Goal: Complete application form: Complete application form

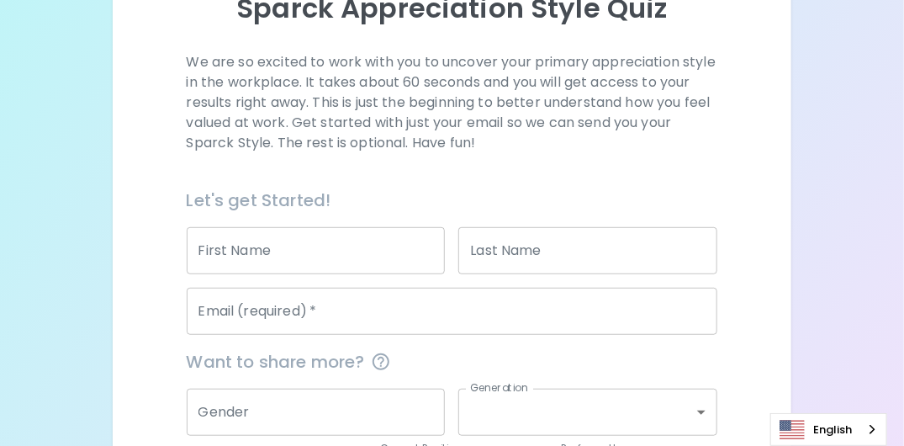
scroll to position [187, 0]
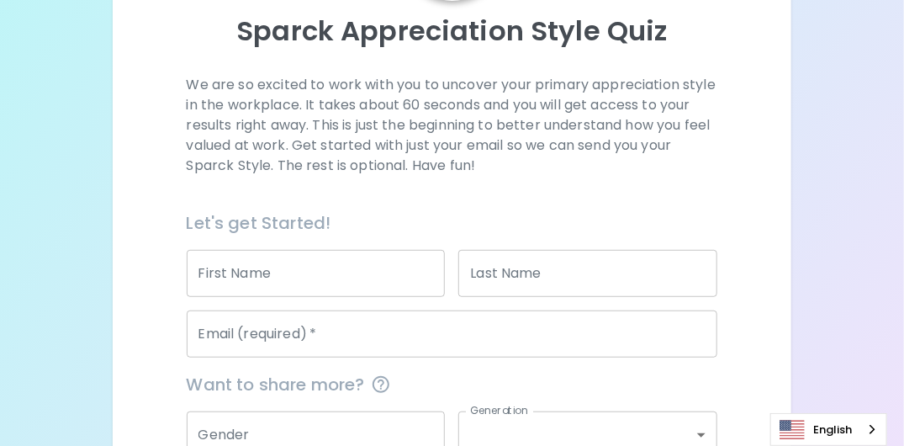
click at [341, 271] on input "First Name" at bounding box center [316, 273] width 259 height 47
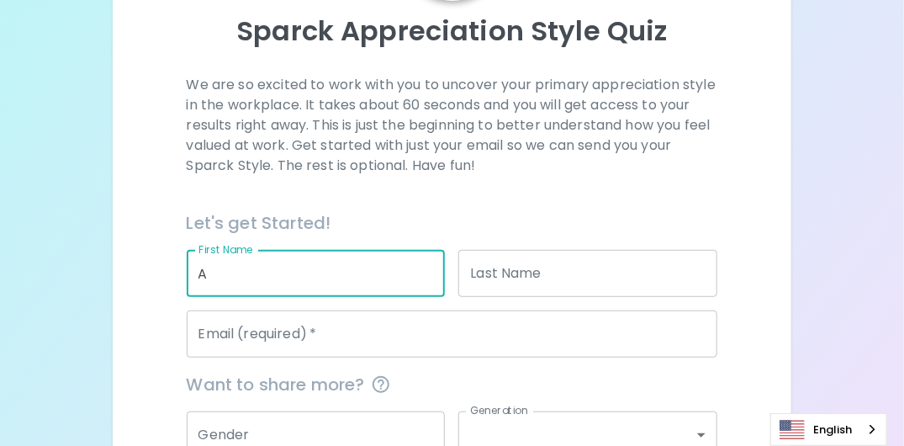
type input "[PERSON_NAME]"
type input "[EMAIL_ADDRESS][PERSON_NAME][DOMAIN_NAME]"
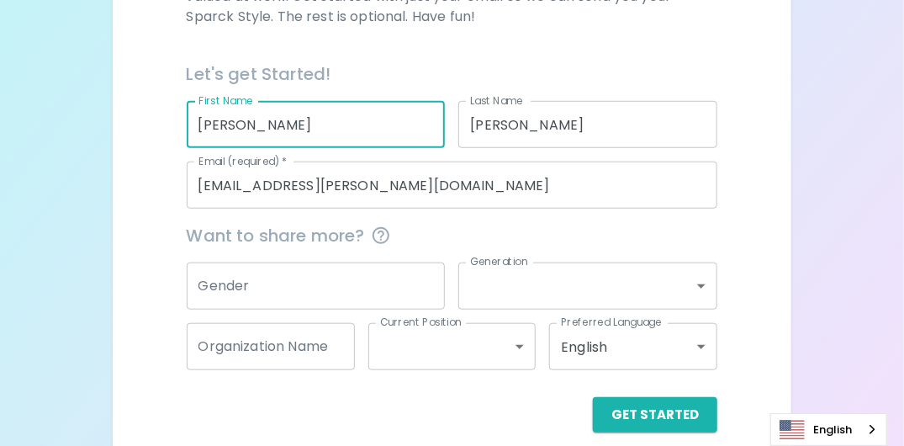
scroll to position [355, 0]
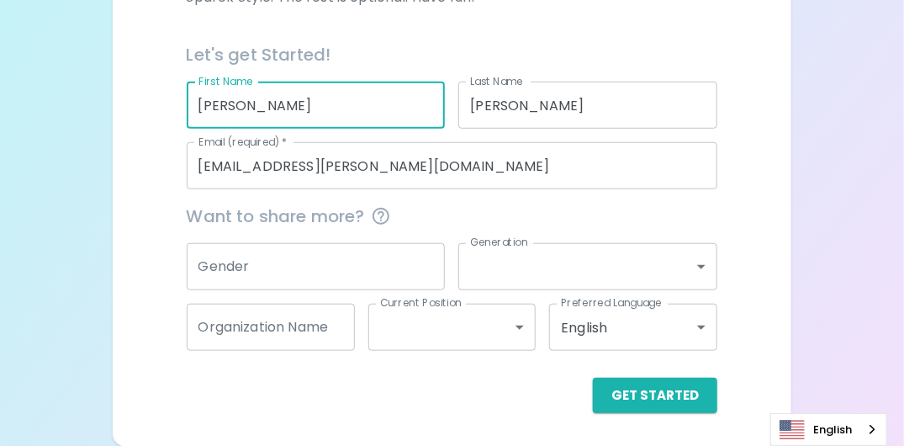
click at [325, 273] on input "Gender" at bounding box center [316, 266] width 259 height 47
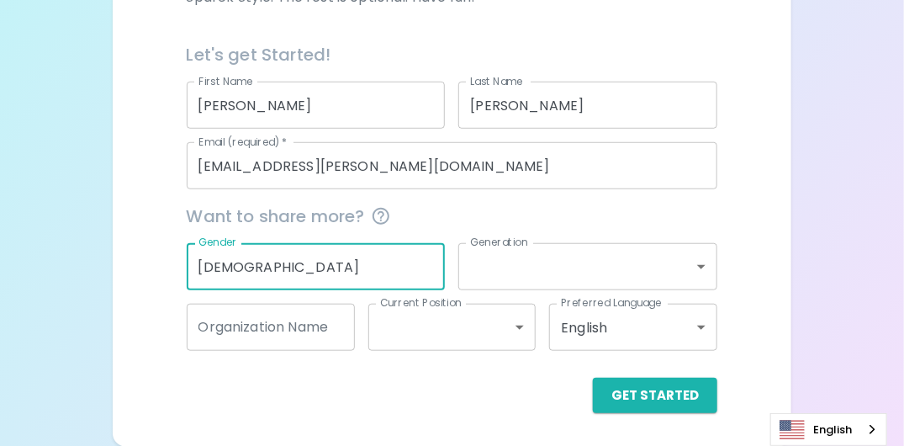
type input "[DEMOGRAPHIC_DATA]"
click at [705, 265] on body "Sparck Appreciation Style Quiz We are so excited to work with you to uncover yo…" at bounding box center [452, 45] width 904 height 801
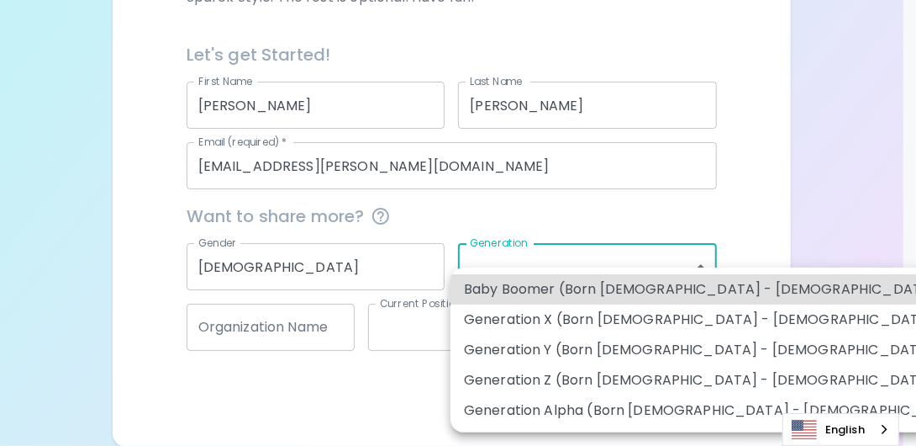
click at [591, 321] on li "Generation X (Born [DEMOGRAPHIC_DATA] - [DEMOGRAPHIC_DATA])" at bounding box center [718, 319] width 535 height 30
type input "generation_x"
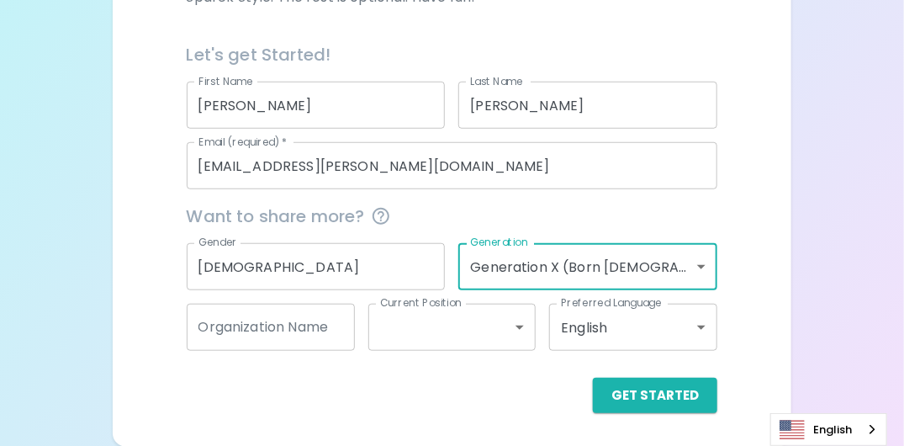
click at [309, 326] on input "Organization Name" at bounding box center [271, 327] width 168 height 47
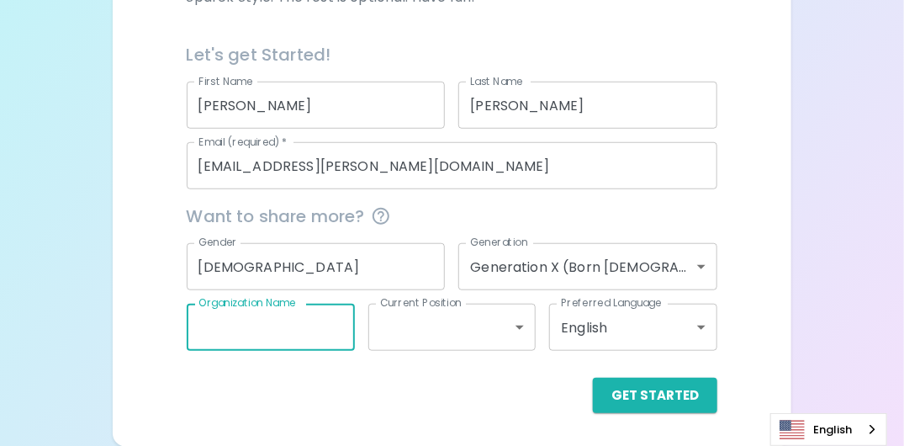
click at [520, 325] on body "Sparck Appreciation Style Quiz We are so excited to work with you to uncover yo…" at bounding box center [452, 45] width 904 height 801
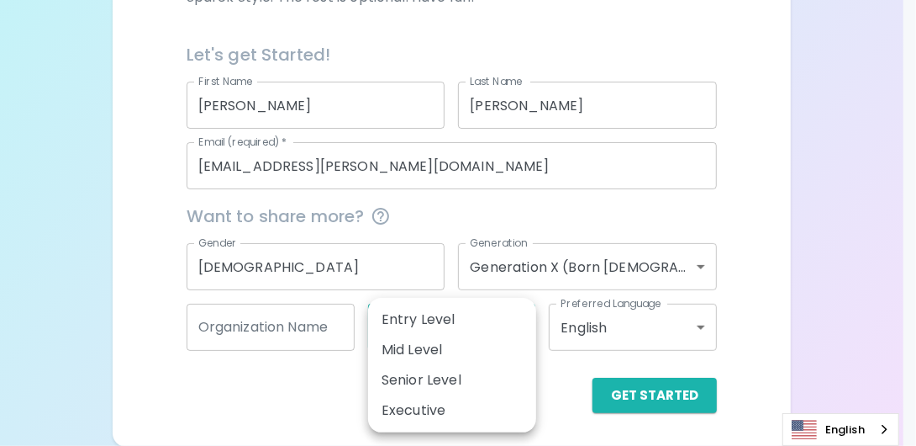
click at [440, 382] on li "Senior Level" at bounding box center [452, 380] width 168 height 30
type input "senior_level"
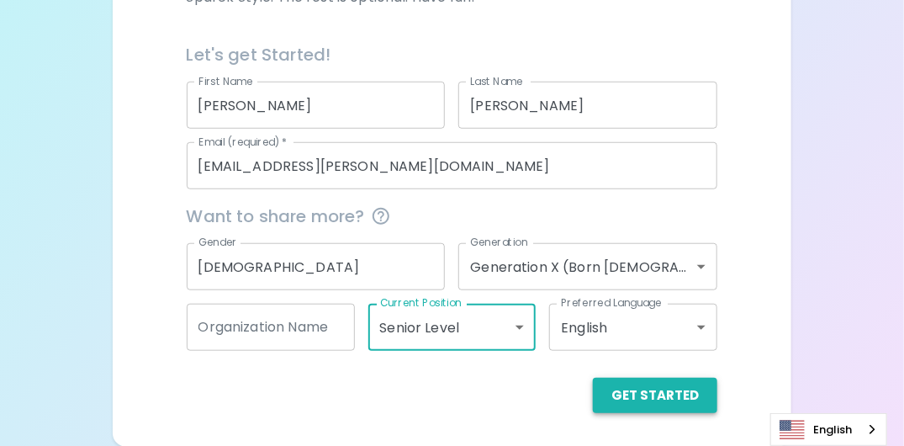
click at [688, 394] on button "Get Started" at bounding box center [655, 395] width 124 height 35
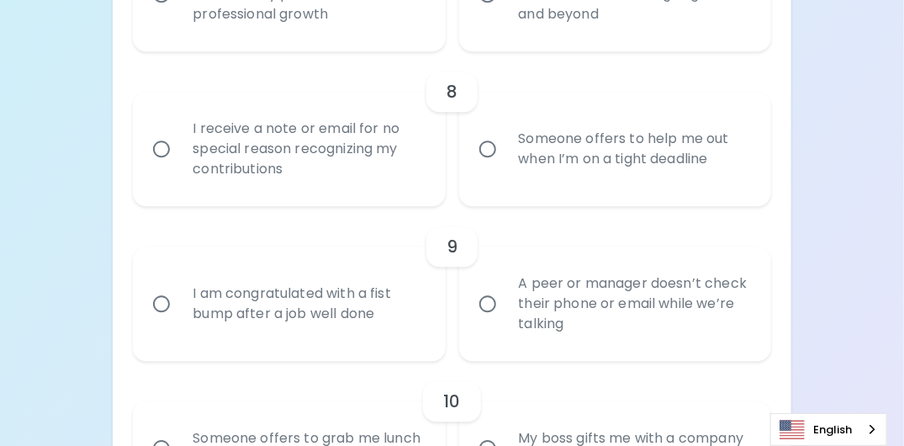
scroll to position [1498, 0]
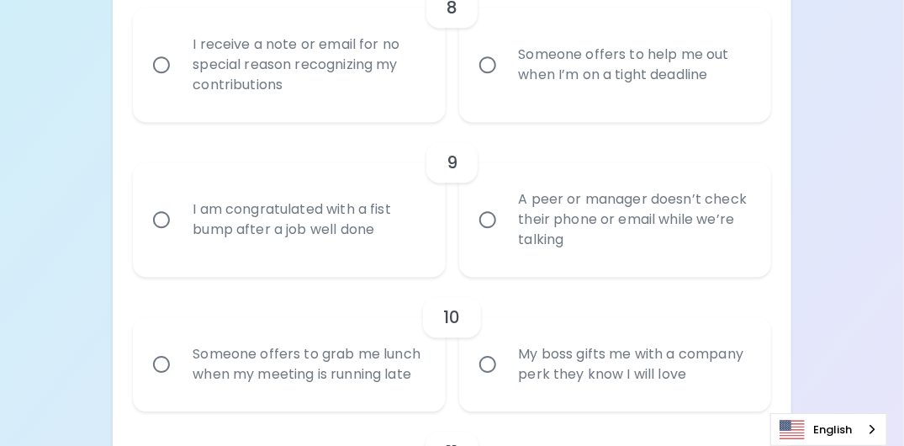
click at [156, 236] on input "I am congratulated with a fist bump after a job well done" at bounding box center [161, 219] width 35 height 35
radio input "true"
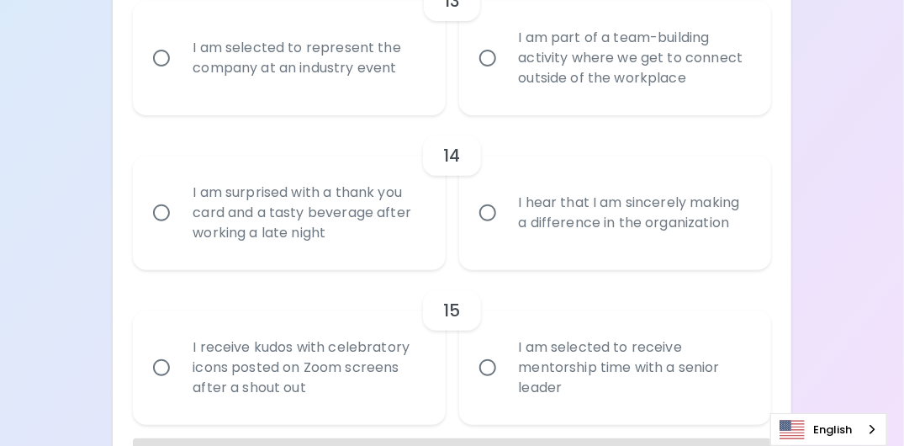
scroll to position [2339, 0]
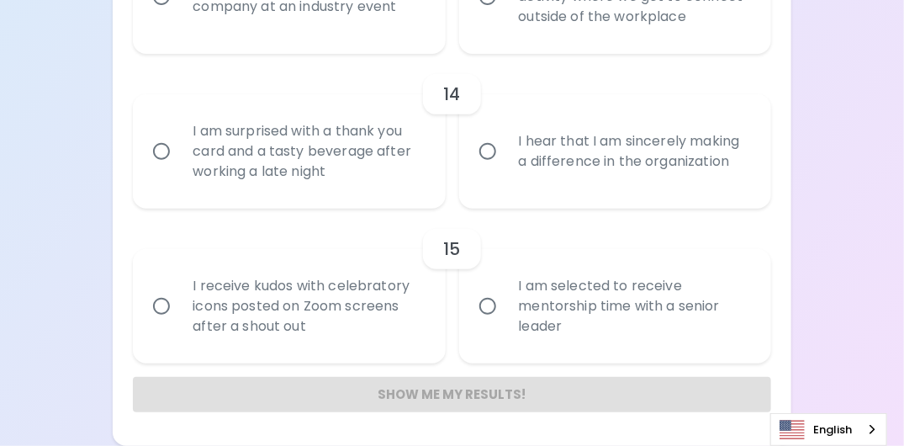
click at [484, 394] on div "Show me my results!" at bounding box center [451, 394] width 637 height 35
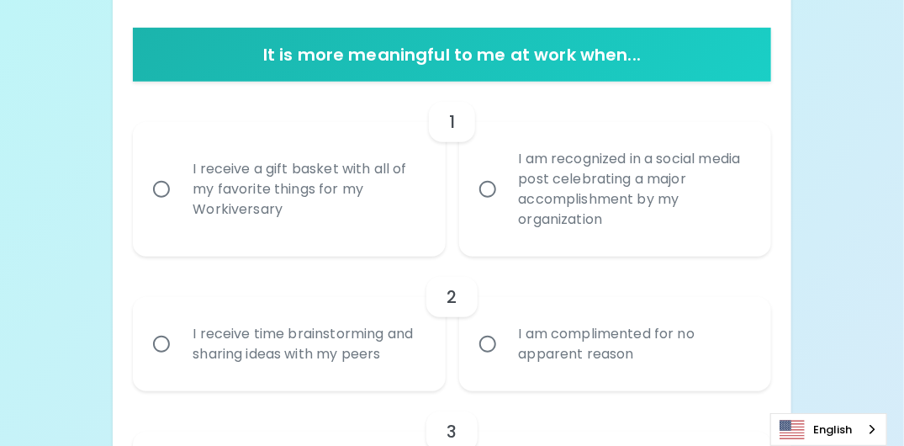
scroll to position [237, 0]
click at [490, 188] on input "I am recognized in a social media post celebrating a major accomplishment by my…" at bounding box center [487, 189] width 35 height 35
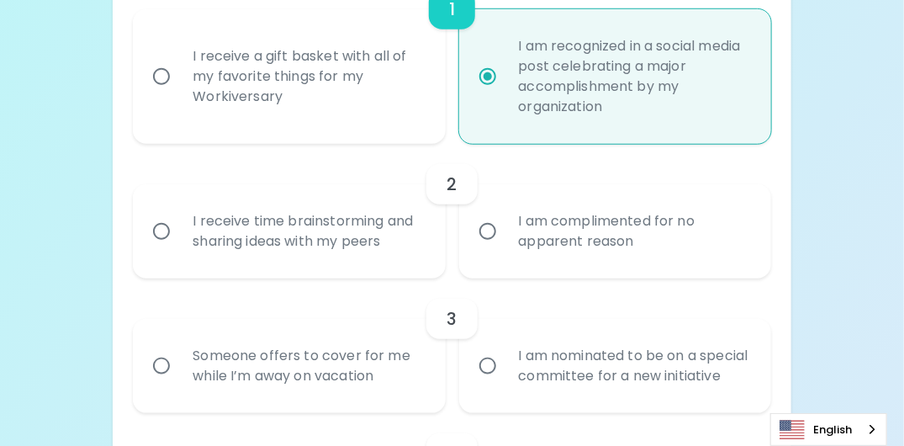
scroll to position [456, 0]
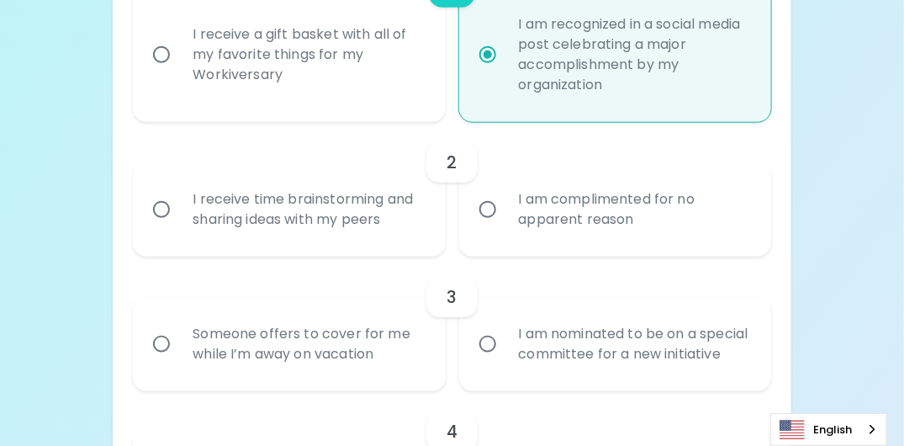
radio input "true"
click at [495, 206] on input "I am complimented for no apparent reason" at bounding box center [487, 209] width 35 height 35
radio input "false"
radio input "true"
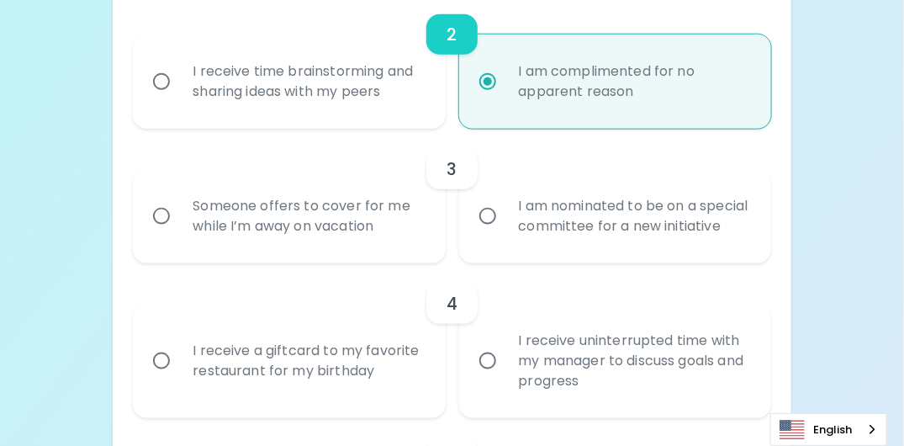
scroll to position [590, 0]
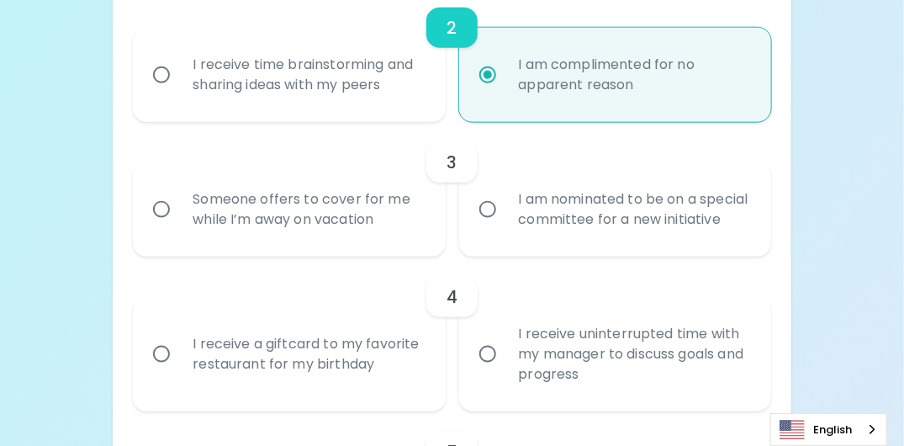
radio input "true"
click at [488, 216] on input "I am nominated to be on a special committee for a new initiative" at bounding box center [487, 209] width 35 height 35
radio input "false"
radio input "true"
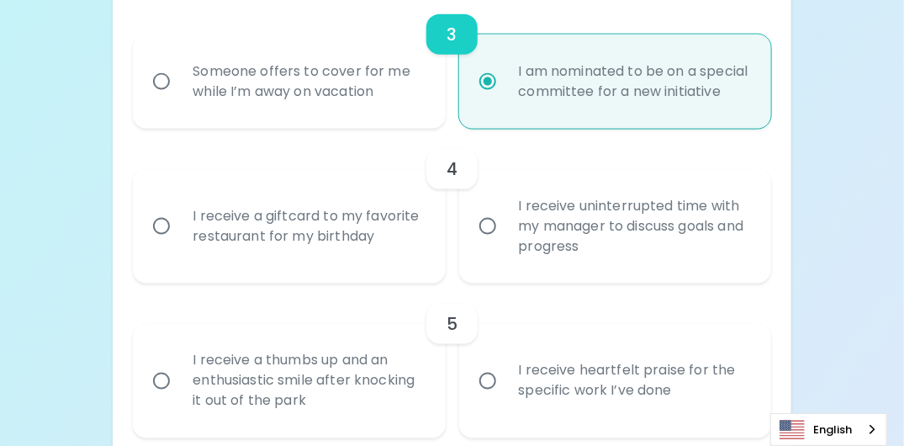
scroll to position [725, 0]
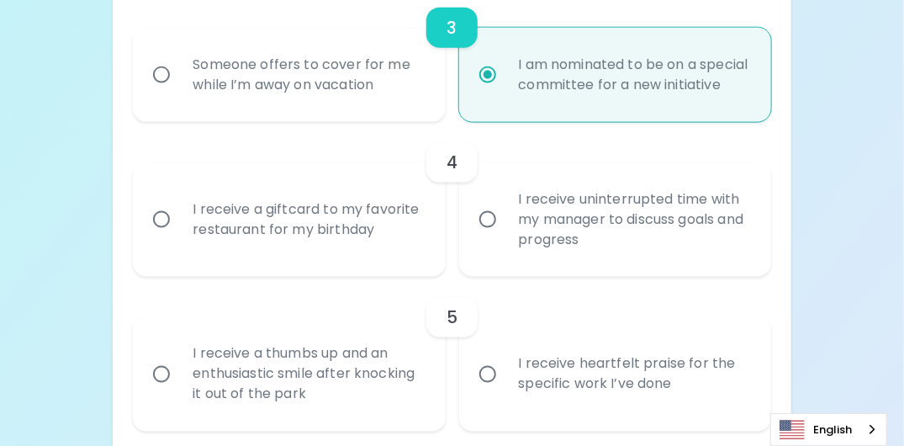
radio input "true"
click at [495, 235] on input "I receive uninterrupted time with my manager to discuss goals and progress" at bounding box center [487, 219] width 35 height 35
radio input "false"
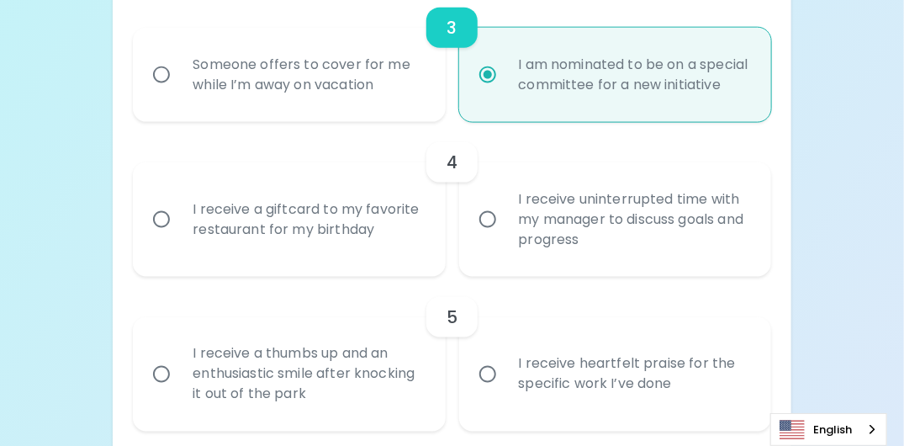
radio input "true"
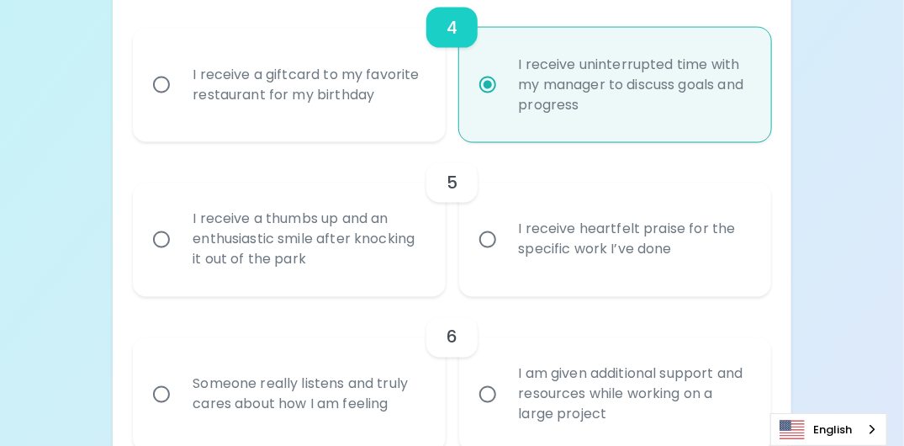
scroll to position [943, 0]
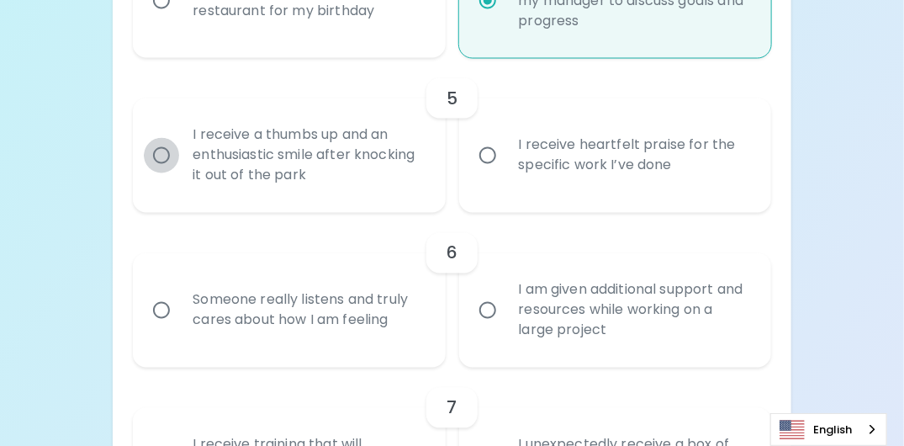
radio input "true"
click at [160, 173] on input "I receive a thumbs up and an enthusiastic smile after knocking it out of the pa…" at bounding box center [161, 155] width 35 height 35
radio input "false"
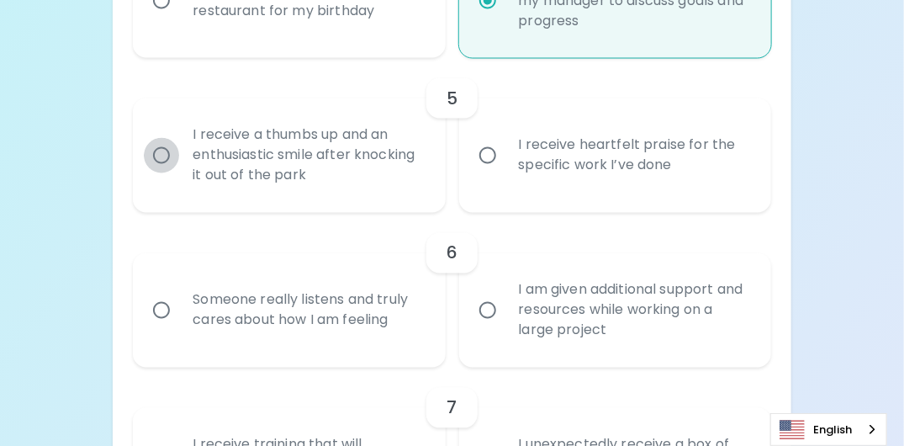
radio input "false"
radio input "true"
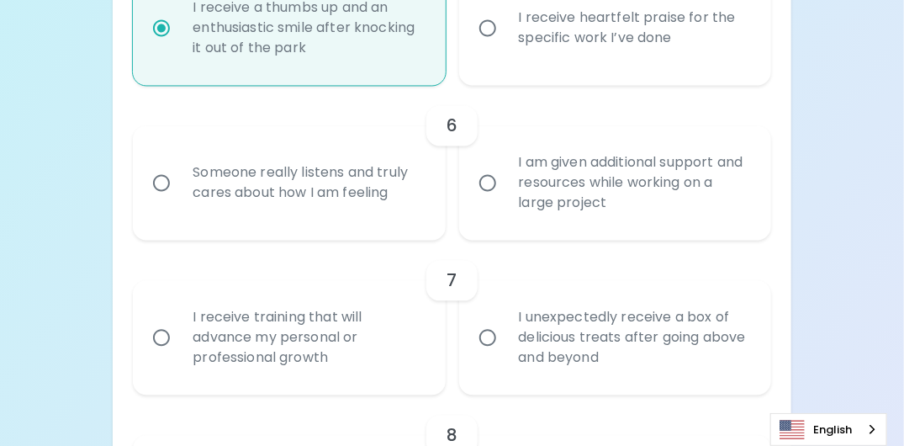
scroll to position [1078, 0]
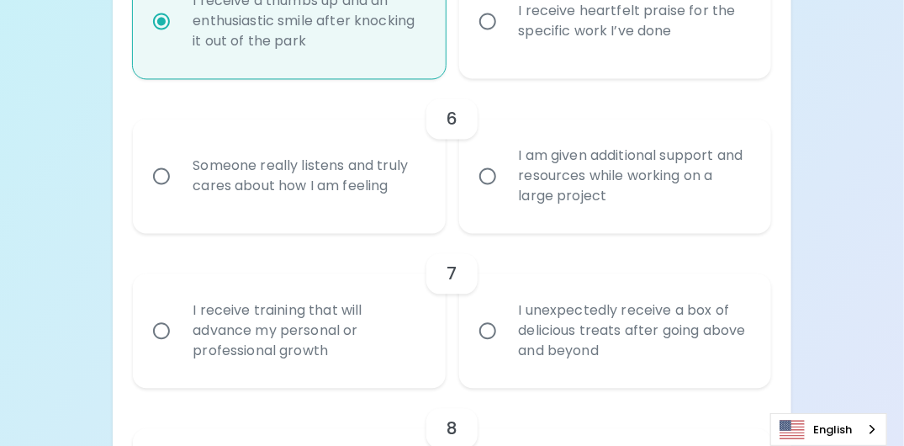
radio input "true"
click at [492, 193] on input "I am given additional support and resources while working on a large project" at bounding box center [487, 175] width 35 height 35
radio input "false"
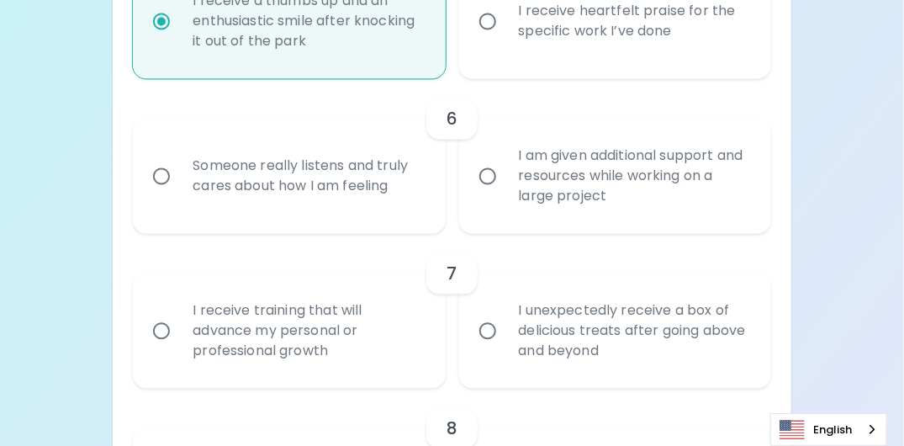
radio input "false"
radio input "true"
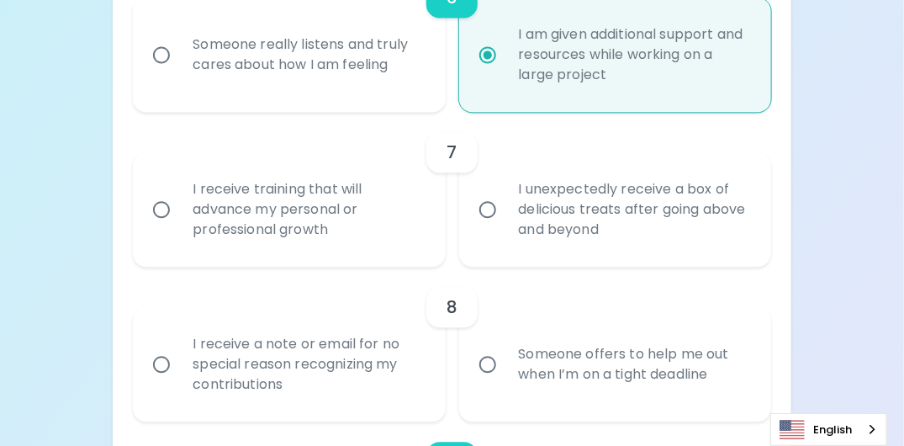
scroll to position [1212, 0]
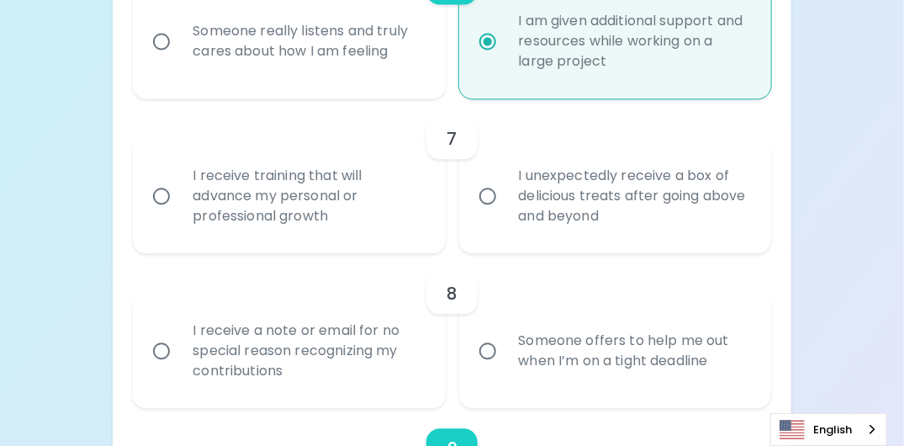
radio input "true"
click at [160, 212] on input "I receive training that will advance my personal or professional growth" at bounding box center [161, 195] width 35 height 35
radio input "false"
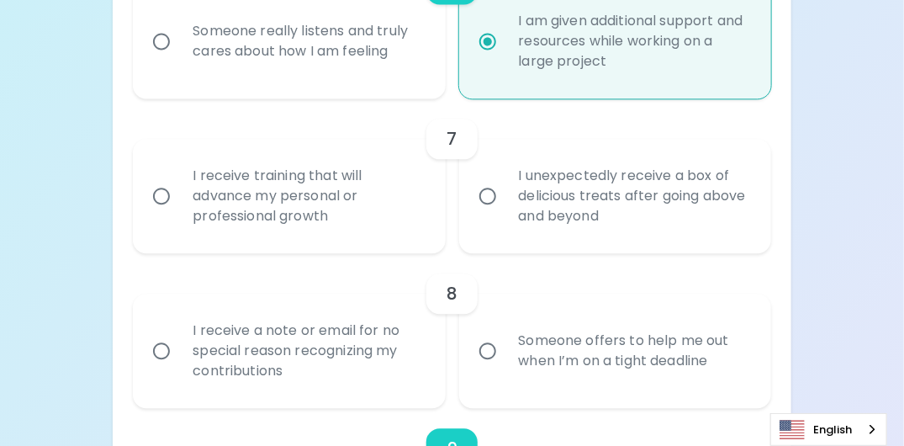
radio input "false"
radio input "true"
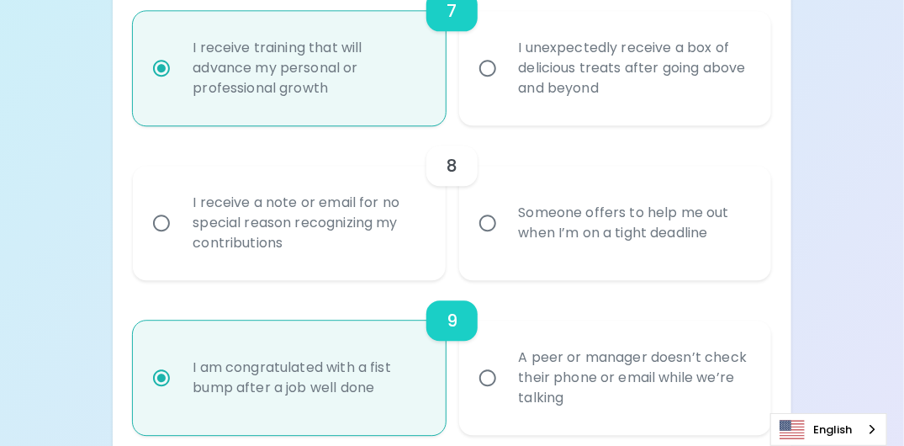
scroll to position [1347, 0]
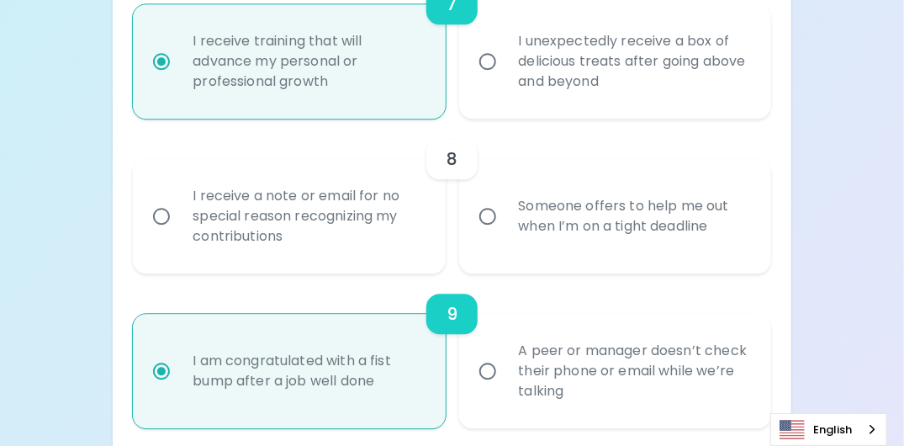
radio input "true"
click at [485, 233] on input "Someone offers to help me out when I’m on a tight deadline" at bounding box center [487, 215] width 35 height 35
radio input "false"
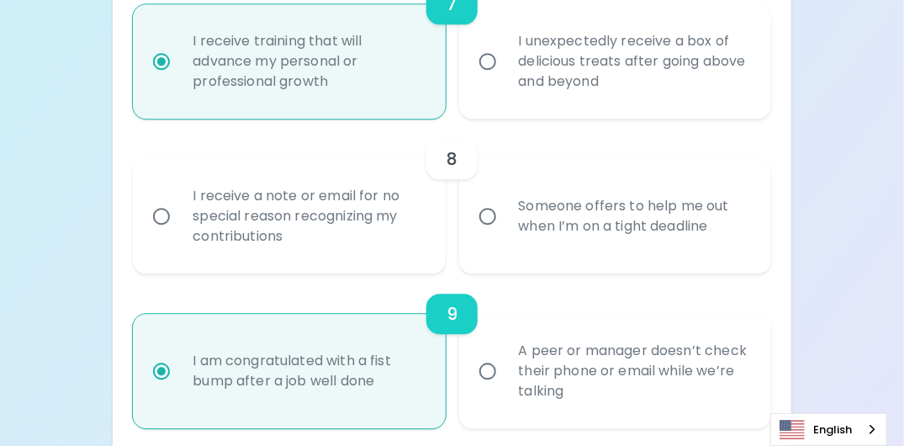
radio input "false"
radio input "true"
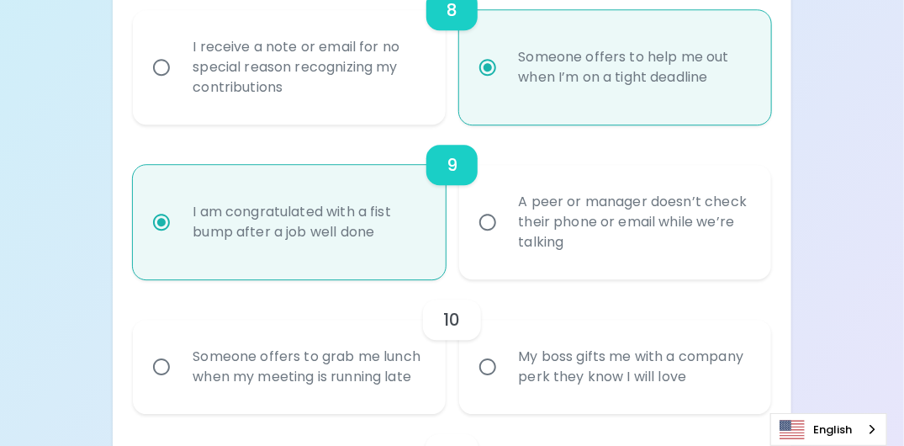
scroll to position [1650, 0]
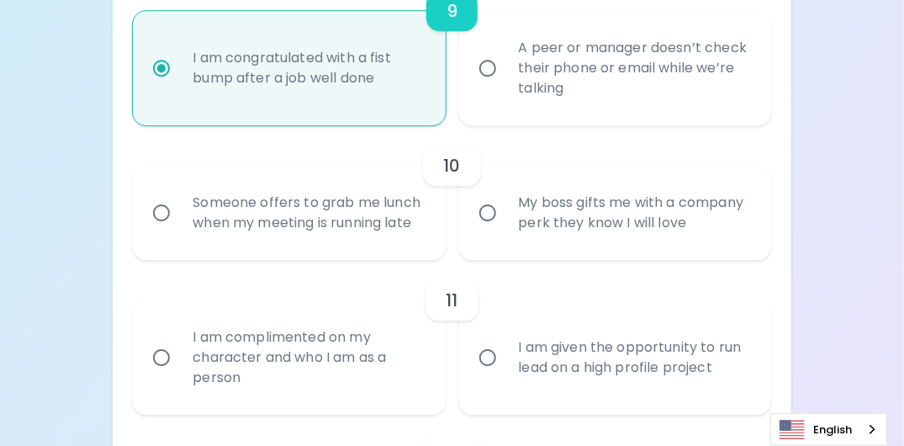
radio input "true"
click at [163, 229] on input "Someone offers to grab me lunch when my meeting is running late" at bounding box center [161, 212] width 35 height 35
radio input "false"
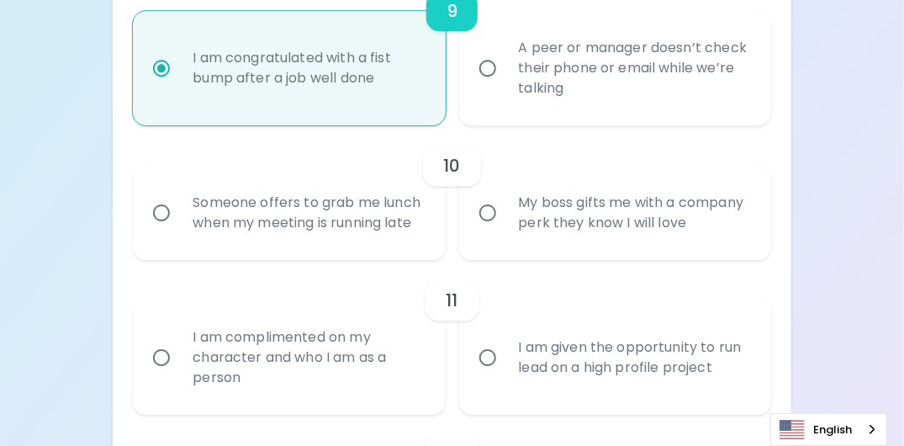
radio input "false"
radio input "true"
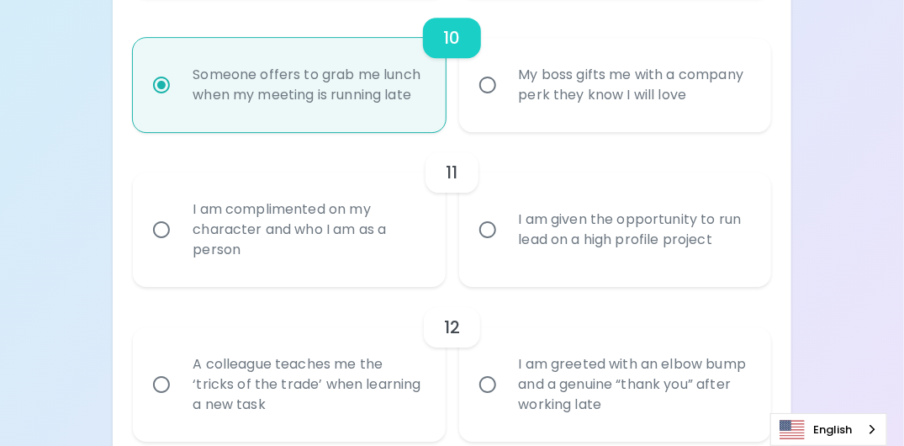
scroll to position [1784, 0]
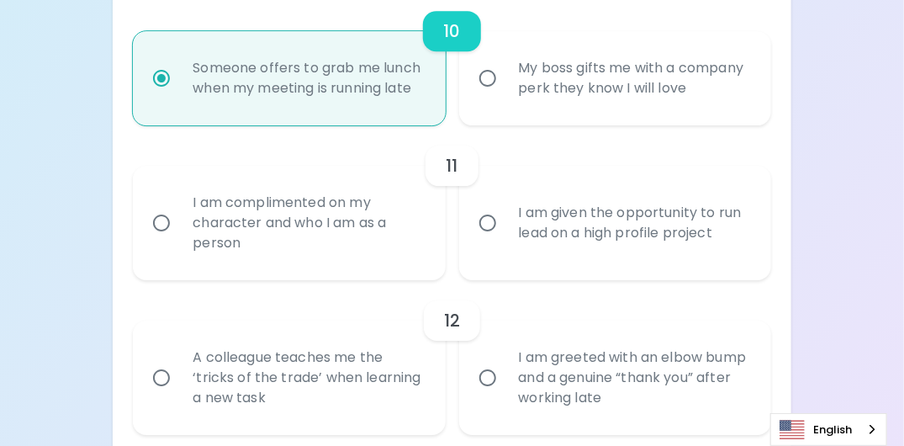
radio input "true"
click at [159, 240] on input "I am complimented on my character and who I am as a person" at bounding box center [161, 222] width 35 height 35
radio input "false"
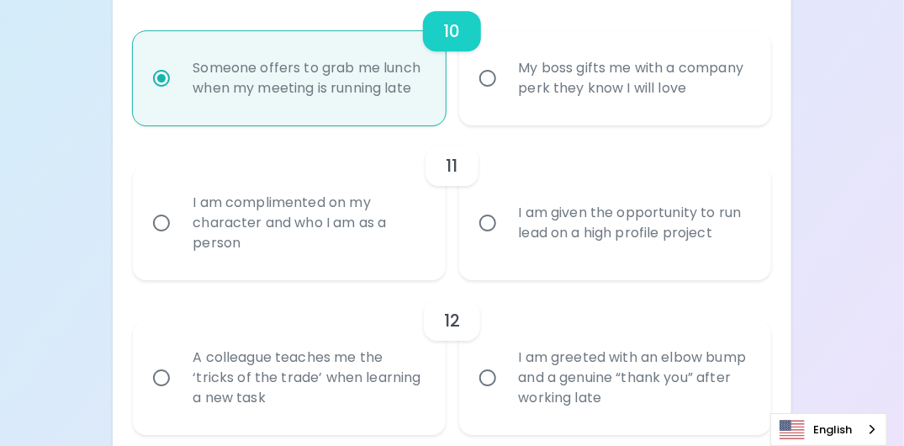
radio input "false"
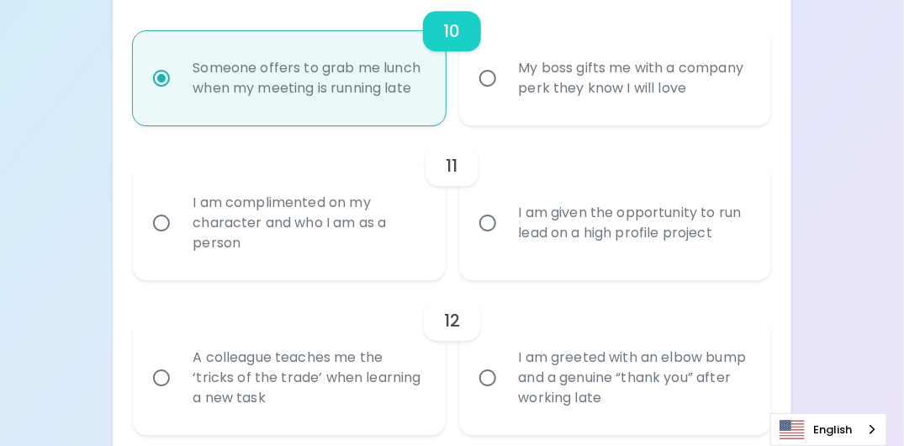
radio input "false"
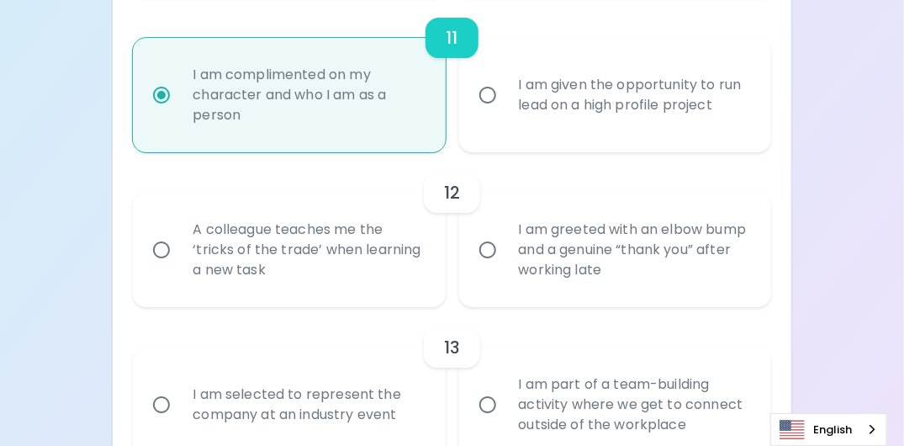
scroll to position [1919, 0]
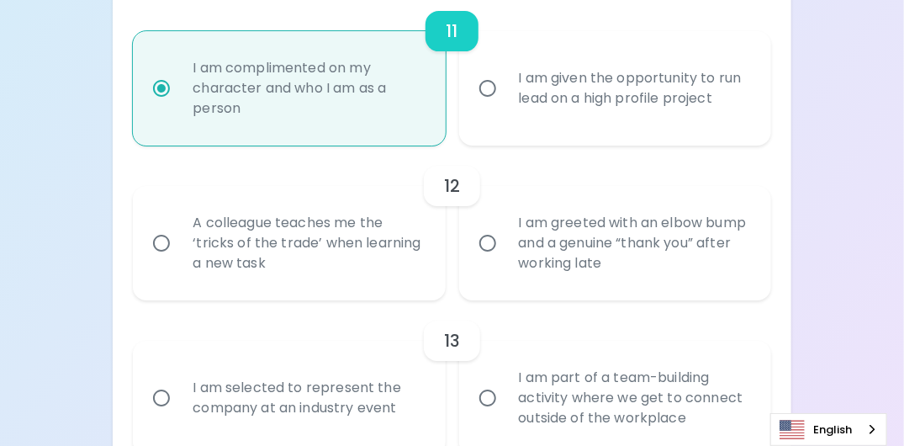
radio input "true"
click at [165, 257] on input "A colleague teaches me the ‘tricks of the trade’ when learning a new task" at bounding box center [161, 242] width 35 height 35
radio input "false"
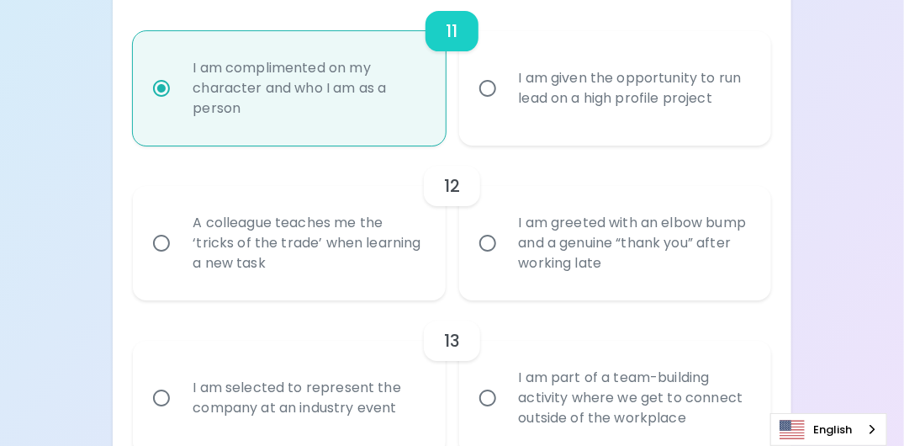
radio input "false"
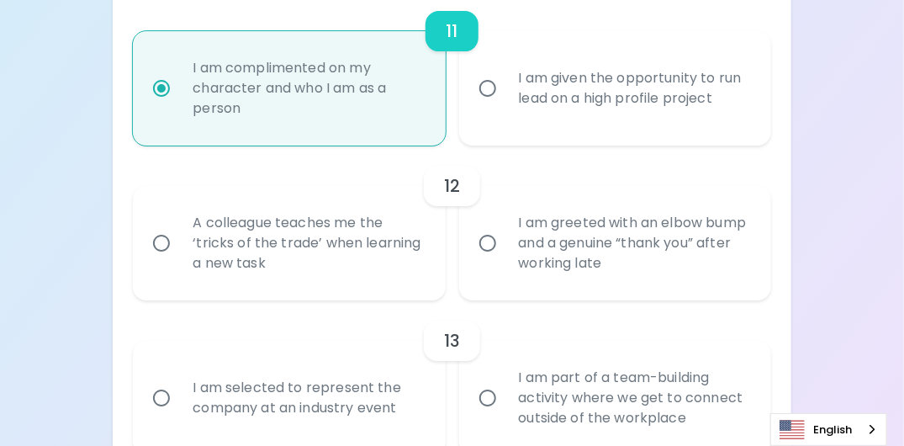
radio input "false"
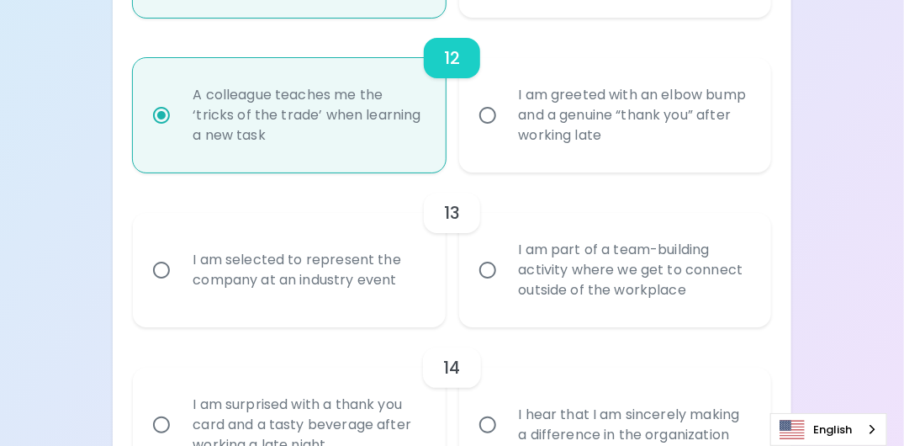
scroll to position [2053, 0]
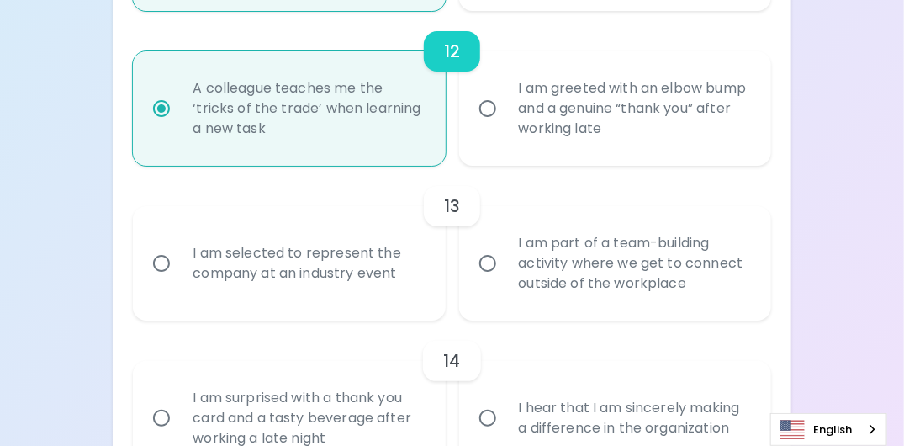
radio input "true"
click at [169, 281] on input "I am selected to represent the company at an industry event" at bounding box center [161, 263] width 35 height 35
radio input "false"
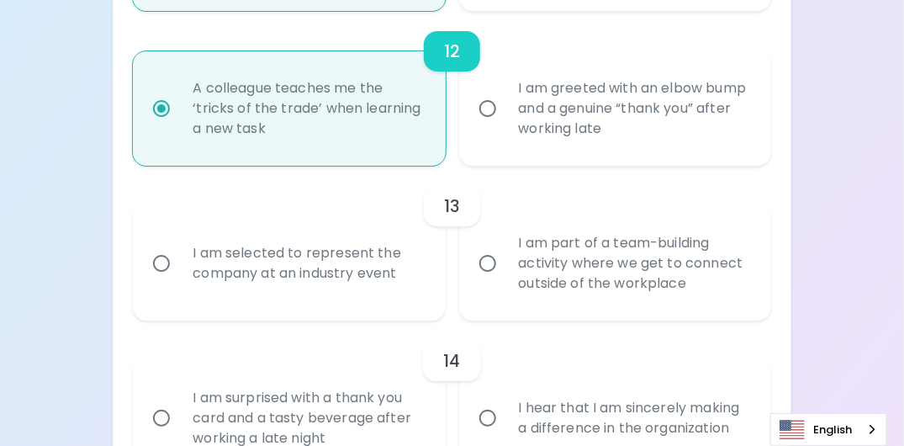
radio input "false"
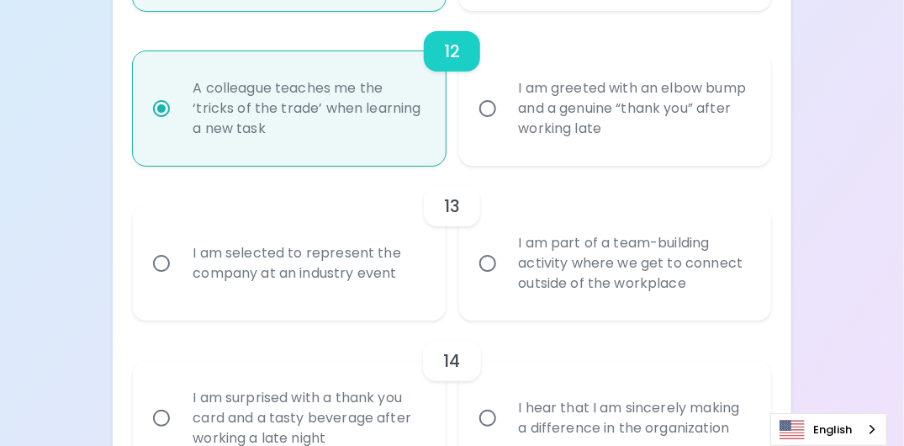
radio input "false"
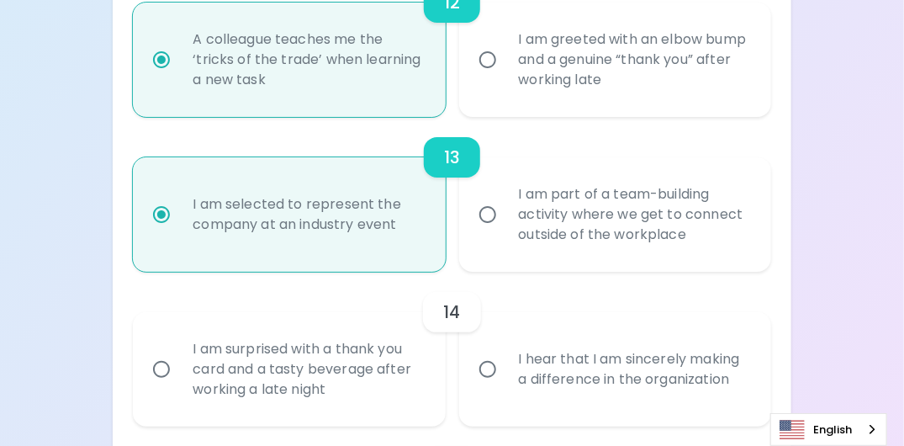
scroll to position [2188, 0]
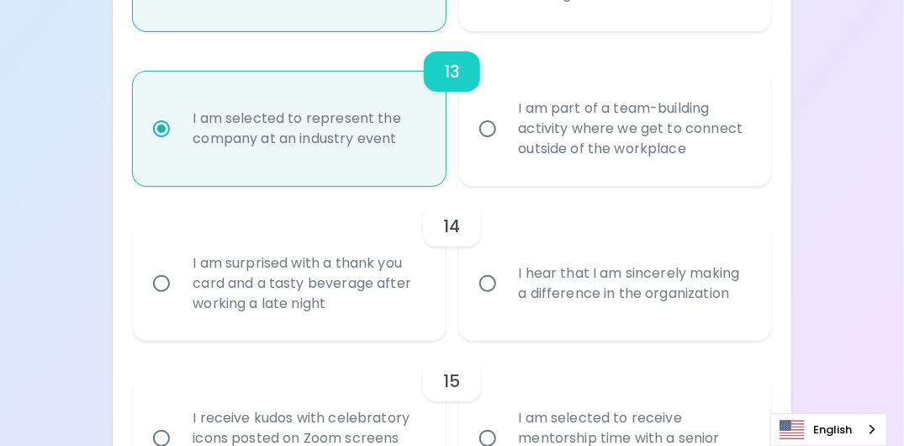
radio input "true"
click at [483, 297] on input "I hear that I am sincerely making a difference in the organization" at bounding box center [487, 283] width 35 height 35
radio input "false"
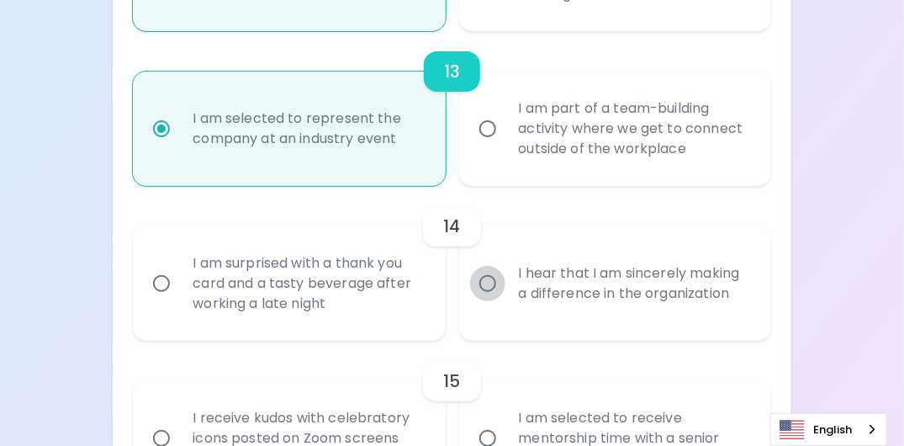
radio input "false"
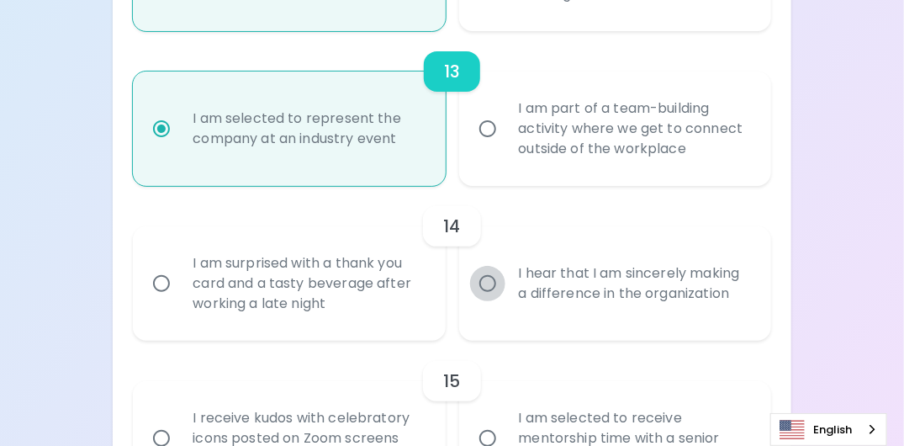
radio input "false"
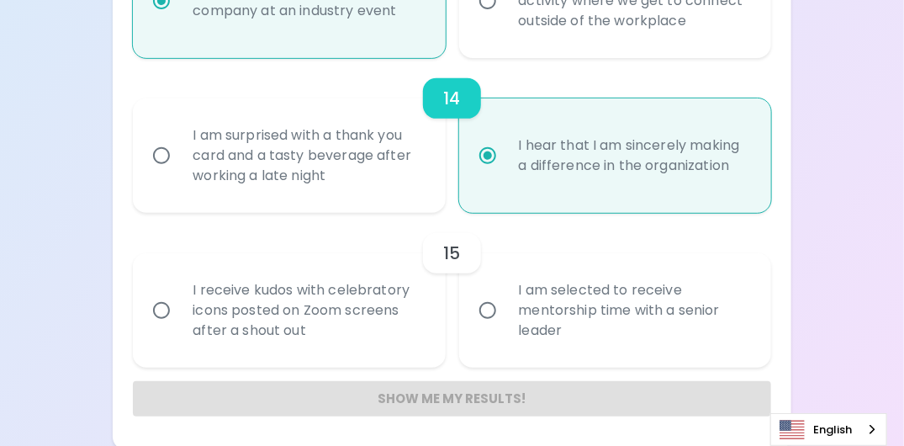
scroll to position [2322, 0]
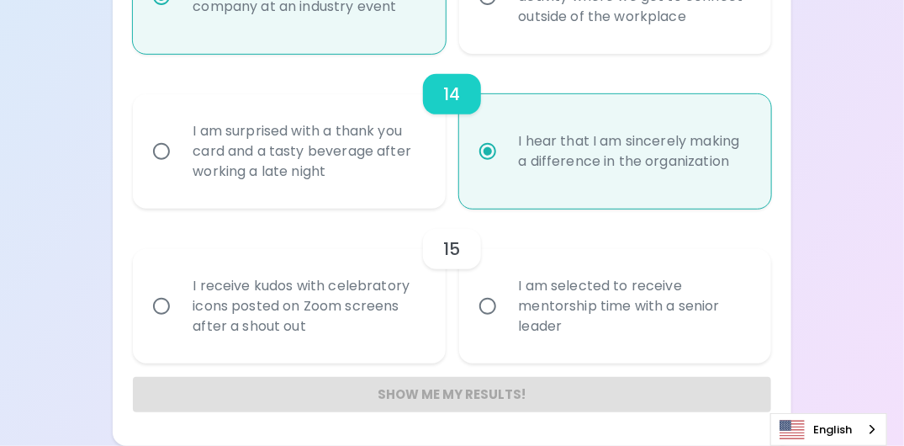
radio input "true"
click at [488, 322] on input "I am selected to receive mentorship time with a senior leader" at bounding box center [487, 305] width 35 height 35
radio input "false"
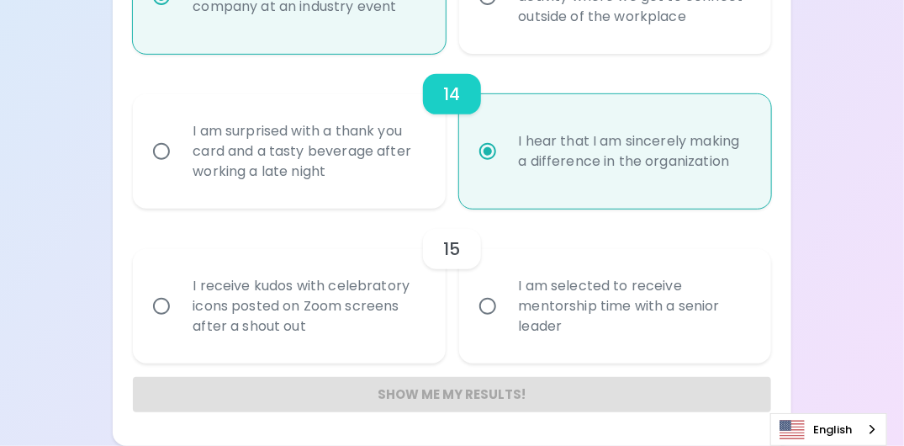
radio input "false"
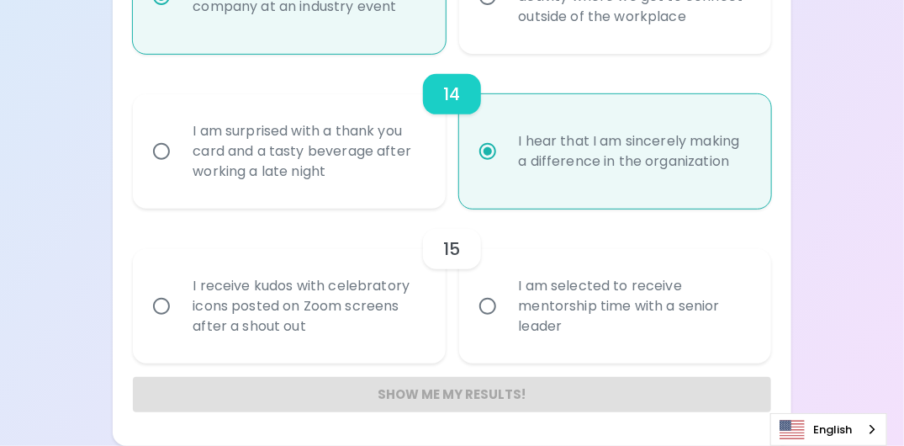
radio input "false"
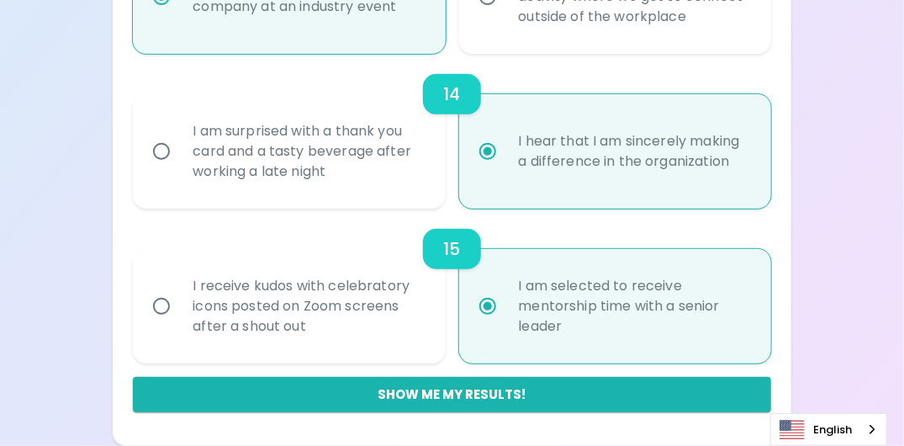
scroll to position [2339, 0]
radio input "true"
click at [459, 398] on button "Show me my results!" at bounding box center [451, 394] width 637 height 35
radio input "false"
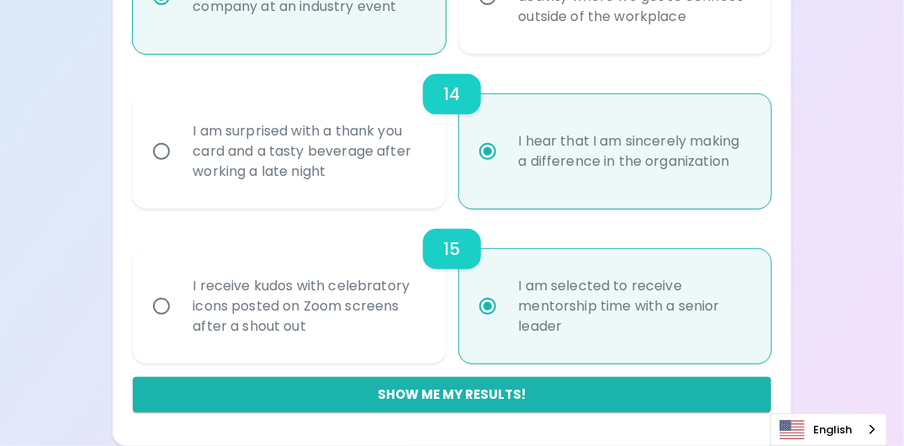
radio input "false"
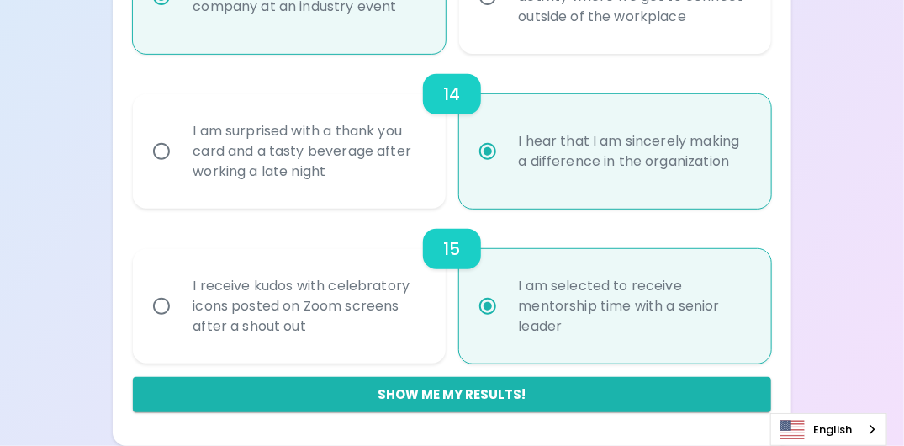
radio input "false"
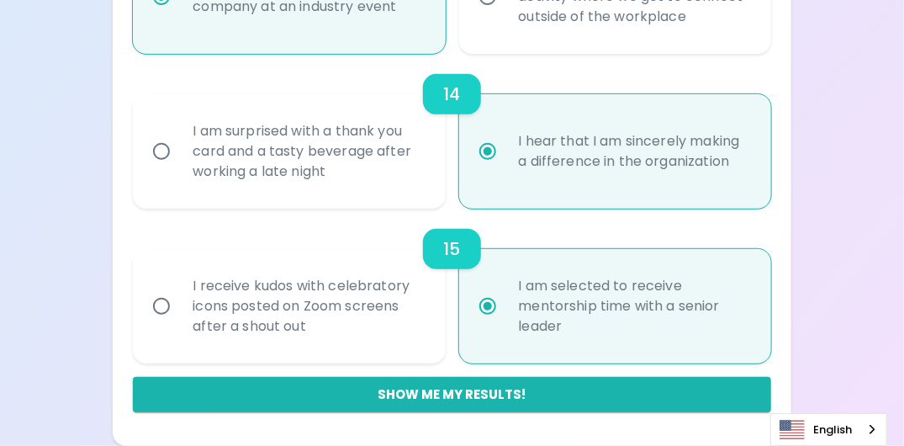
radio input "false"
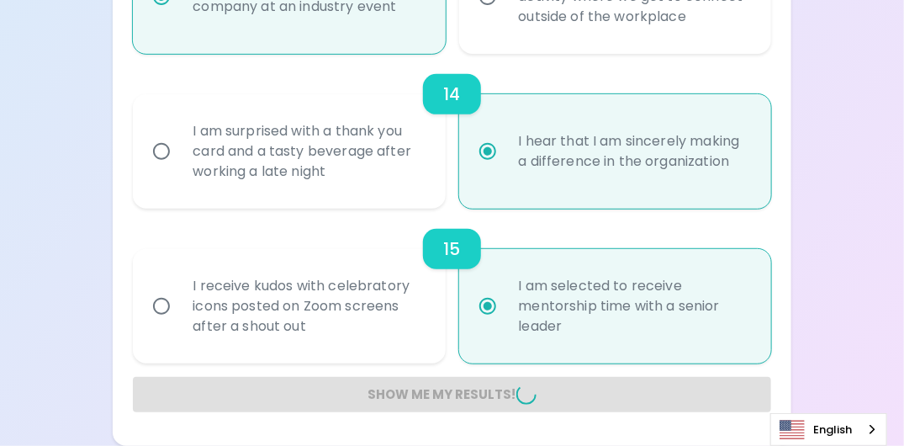
radio input "false"
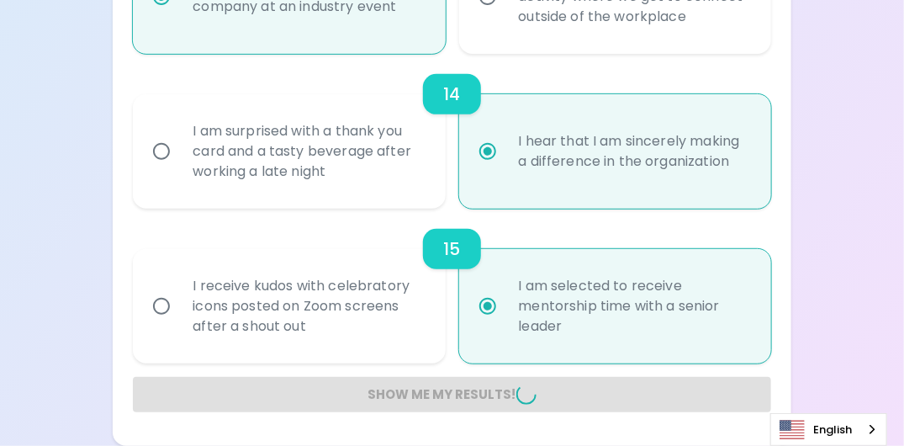
radio input "false"
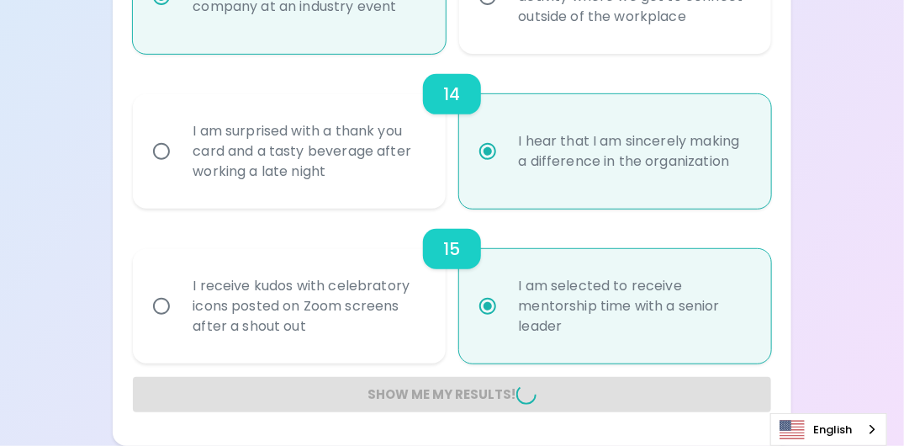
radio input "false"
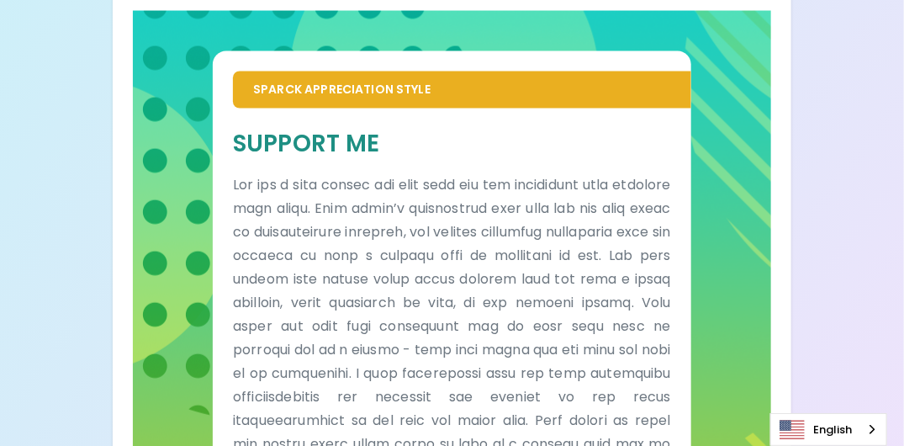
scroll to position [1093, 0]
